Goal: Task Accomplishment & Management: Manage account settings

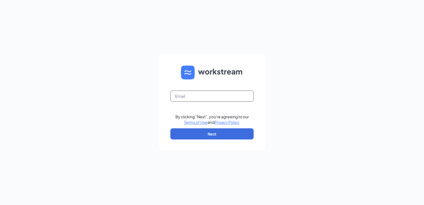
click at [182, 96] on input "text" at bounding box center [211, 95] width 83 height 11
type input "[EMAIL_ADDRESS][DOMAIN_NAME]"
click at [205, 133] on button "Next" at bounding box center [211, 133] width 83 height 11
